Goal: Transaction & Acquisition: Obtain resource

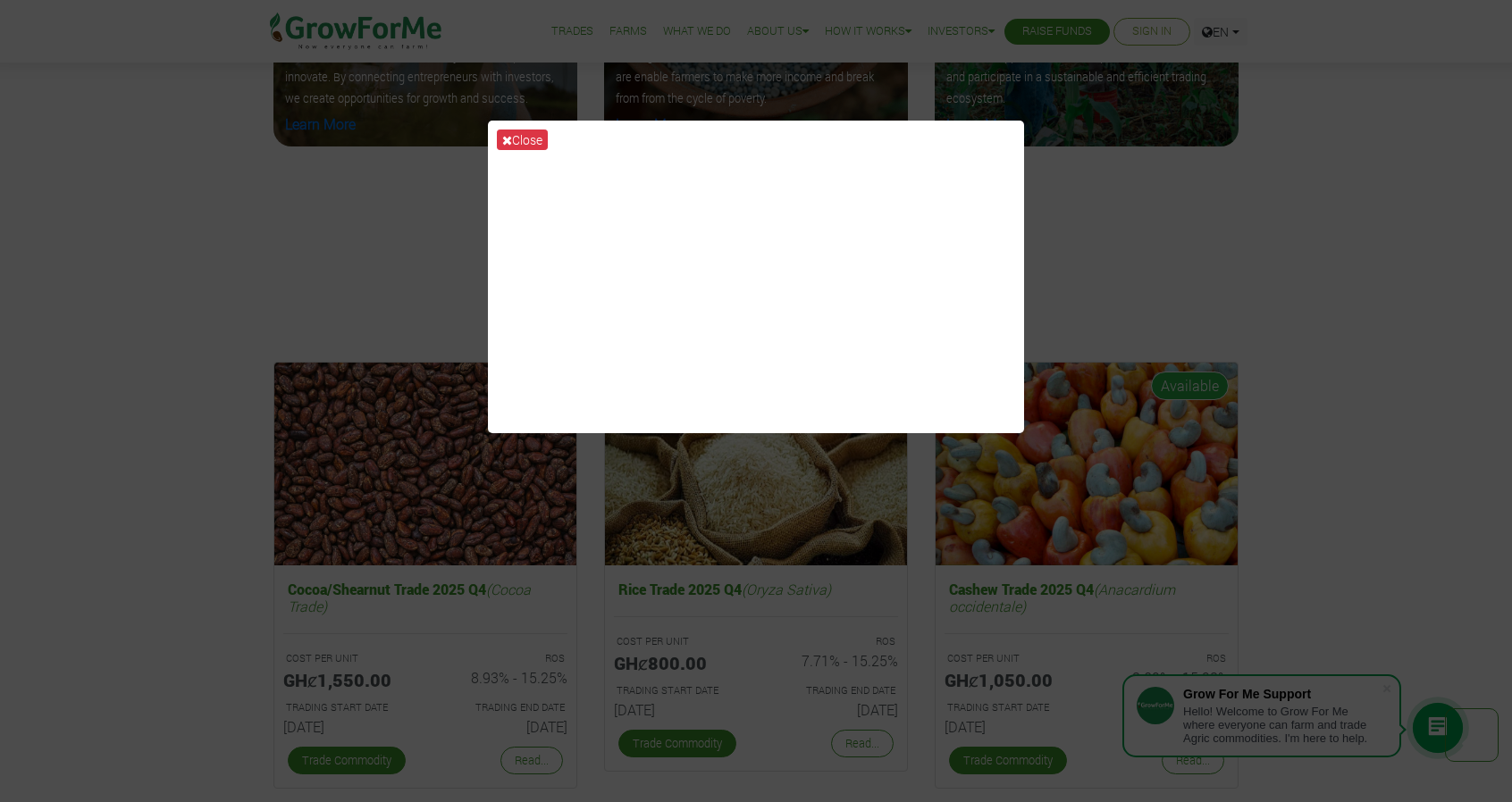
scroll to position [2338, 0]
click at [532, 141] on button "Close" at bounding box center [522, 139] width 51 height 21
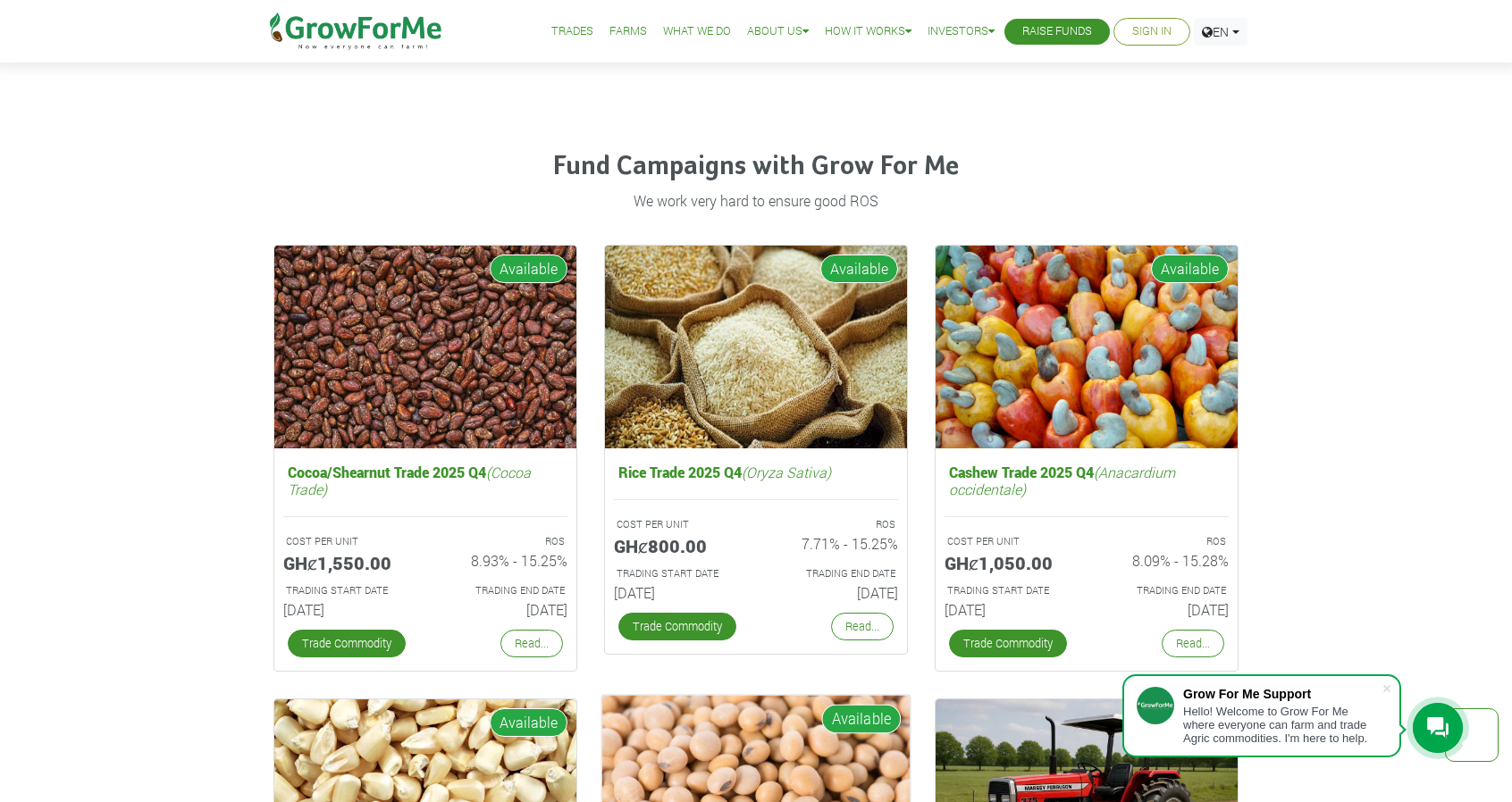
scroll to position [2452, 0]
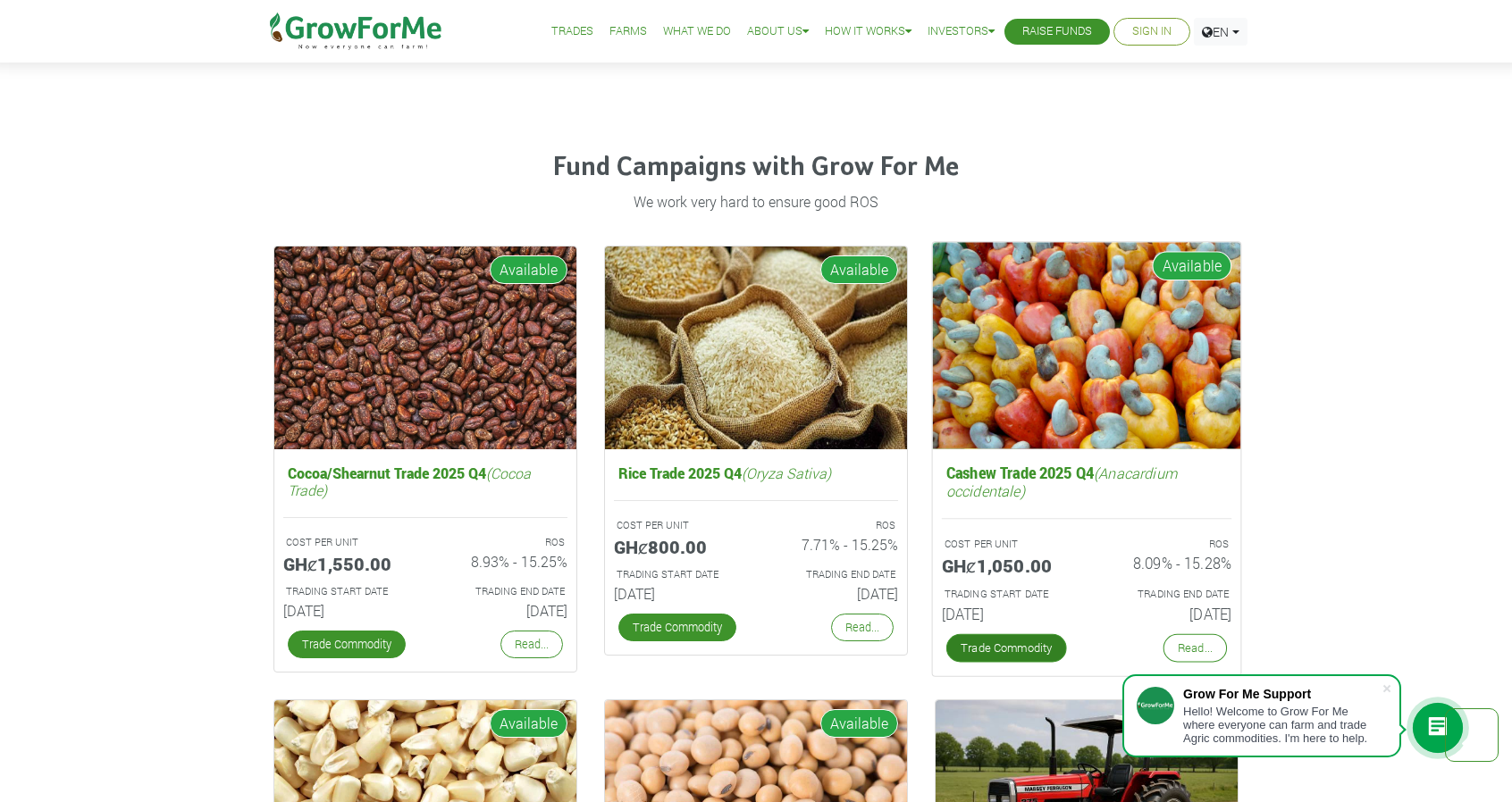
click at [1033, 648] on link "Trade Commodity" at bounding box center [1006, 648] width 121 height 28
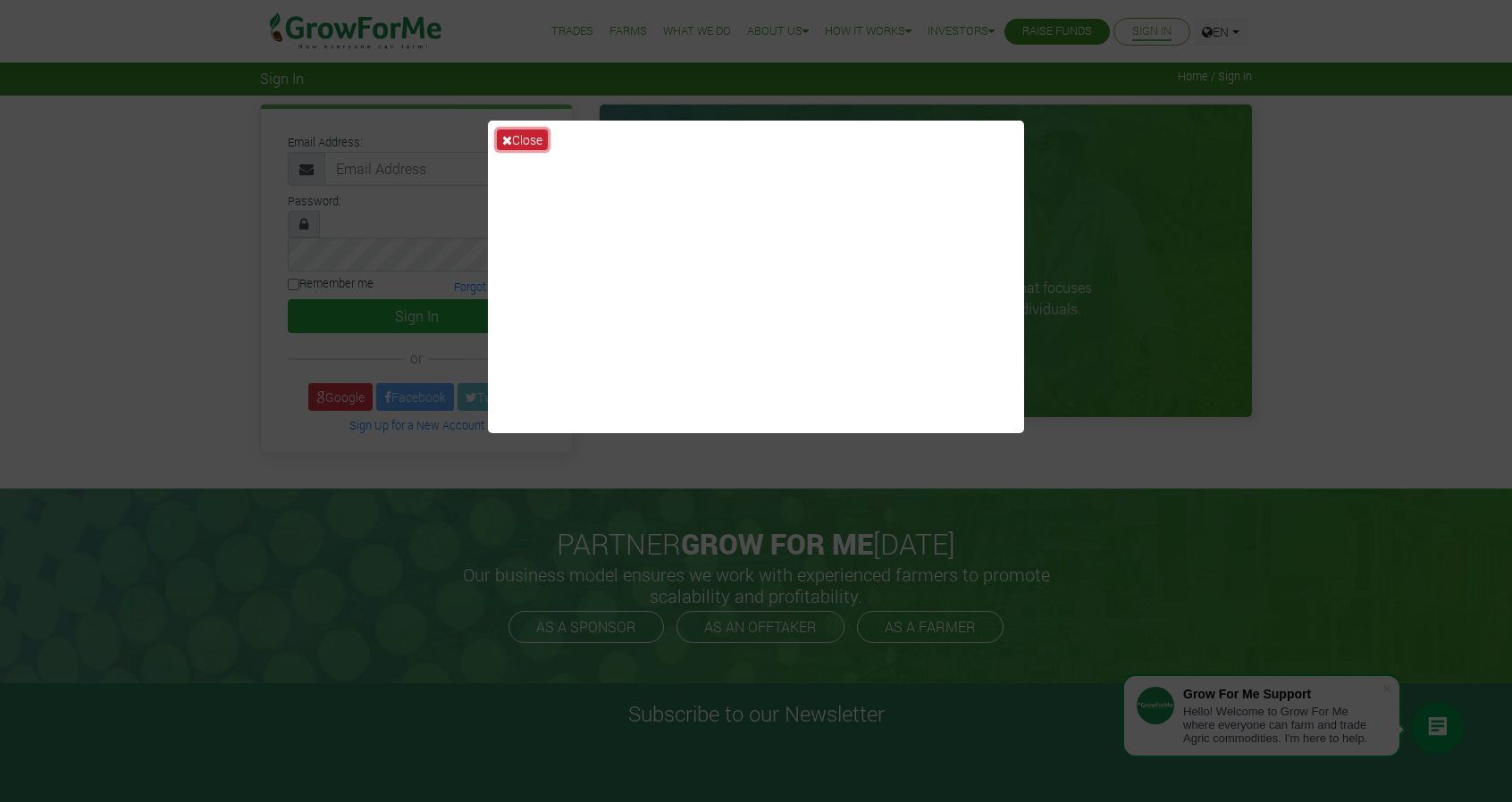
click at [534, 142] on button "Close" at bounding box center [522, 139] width 51 height 21
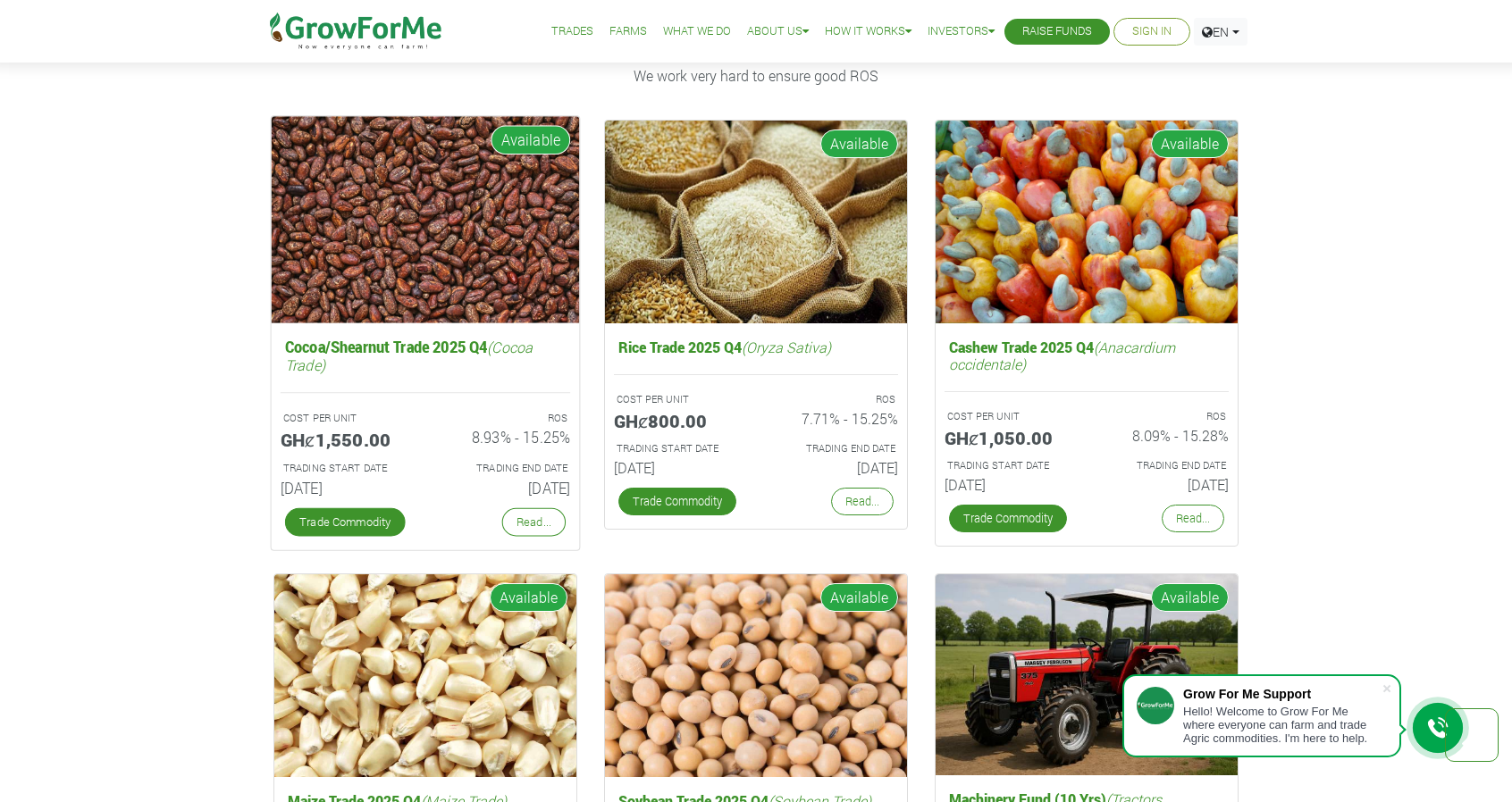
scroll to position [2580, 0]
